Goal: Check status

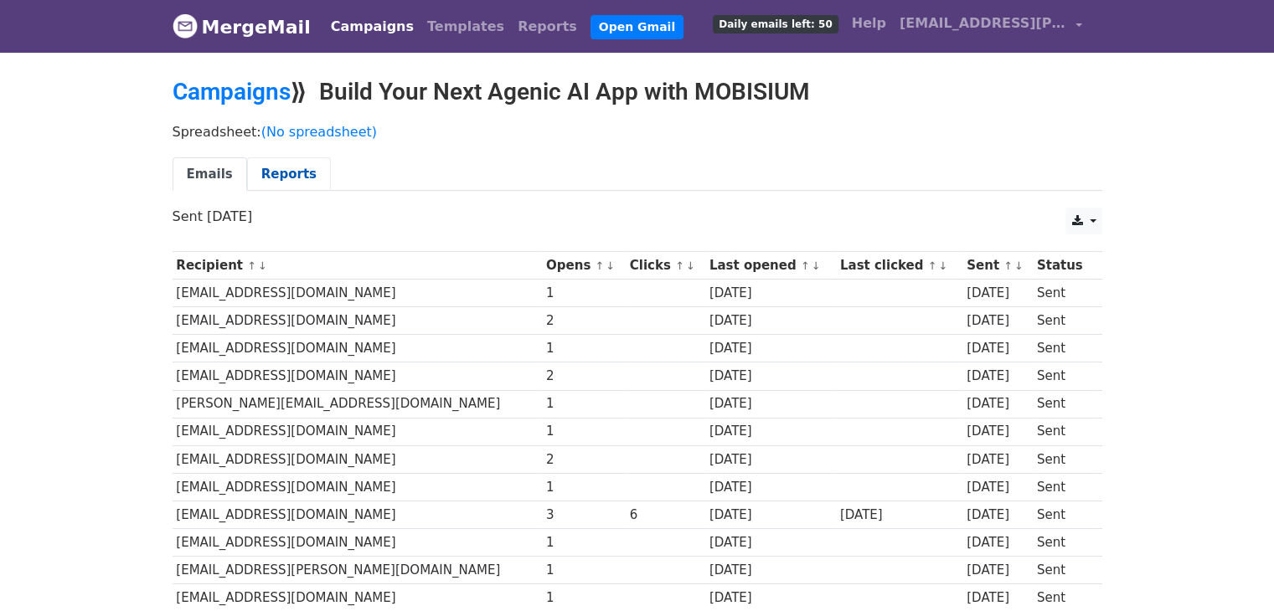
click at [298, 168] on link "Reports" at bounding box center [289, 174] width 84 height 34
click at [304, 128] on link "(No spreadsheet)" at bounding box center [319, 132] width 116 height 16
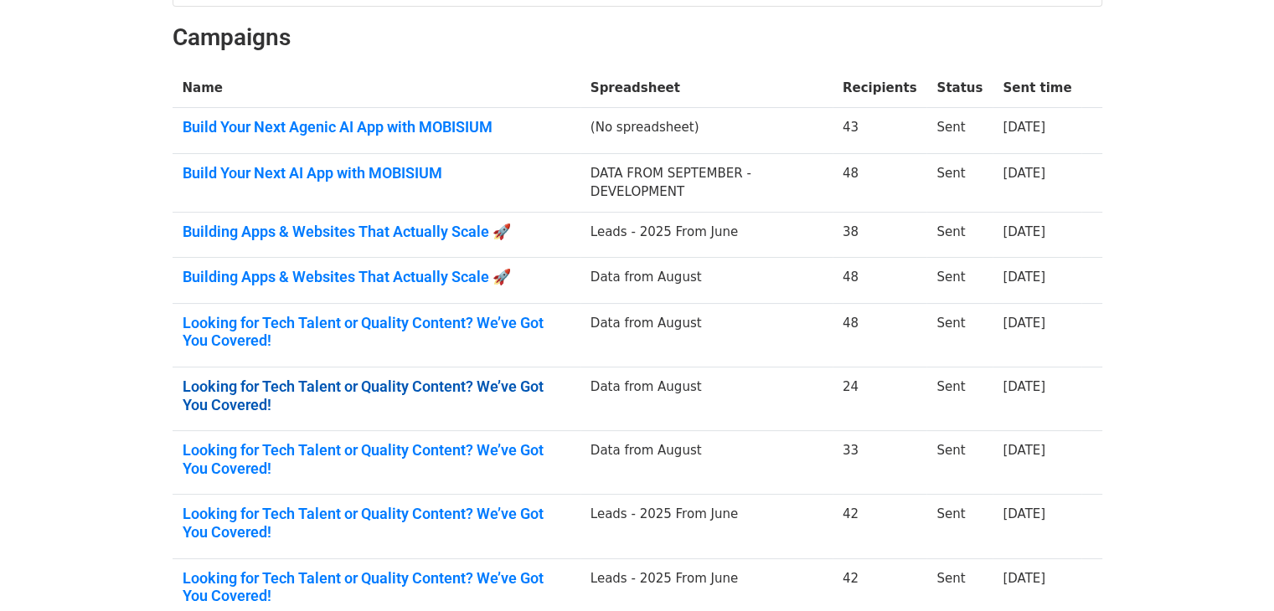
scroll to position [234, 0]
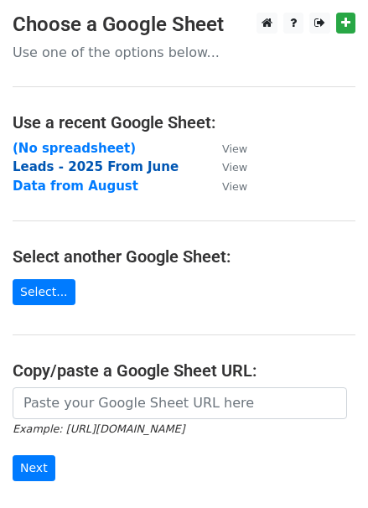
click at [61, 166] on strong "Leads - 2025 From June" at bounding box center [96, 166] width 166 height 15
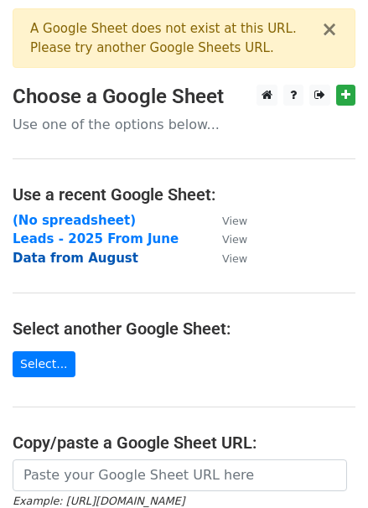
click at [69, 258] on strong "Data from August" at bounding box center [76, 257] width 126 height 15
click at [333, 29] on button "×" at bounding box center [329, 29] width 17 height 20
